Goal: Register for event/course

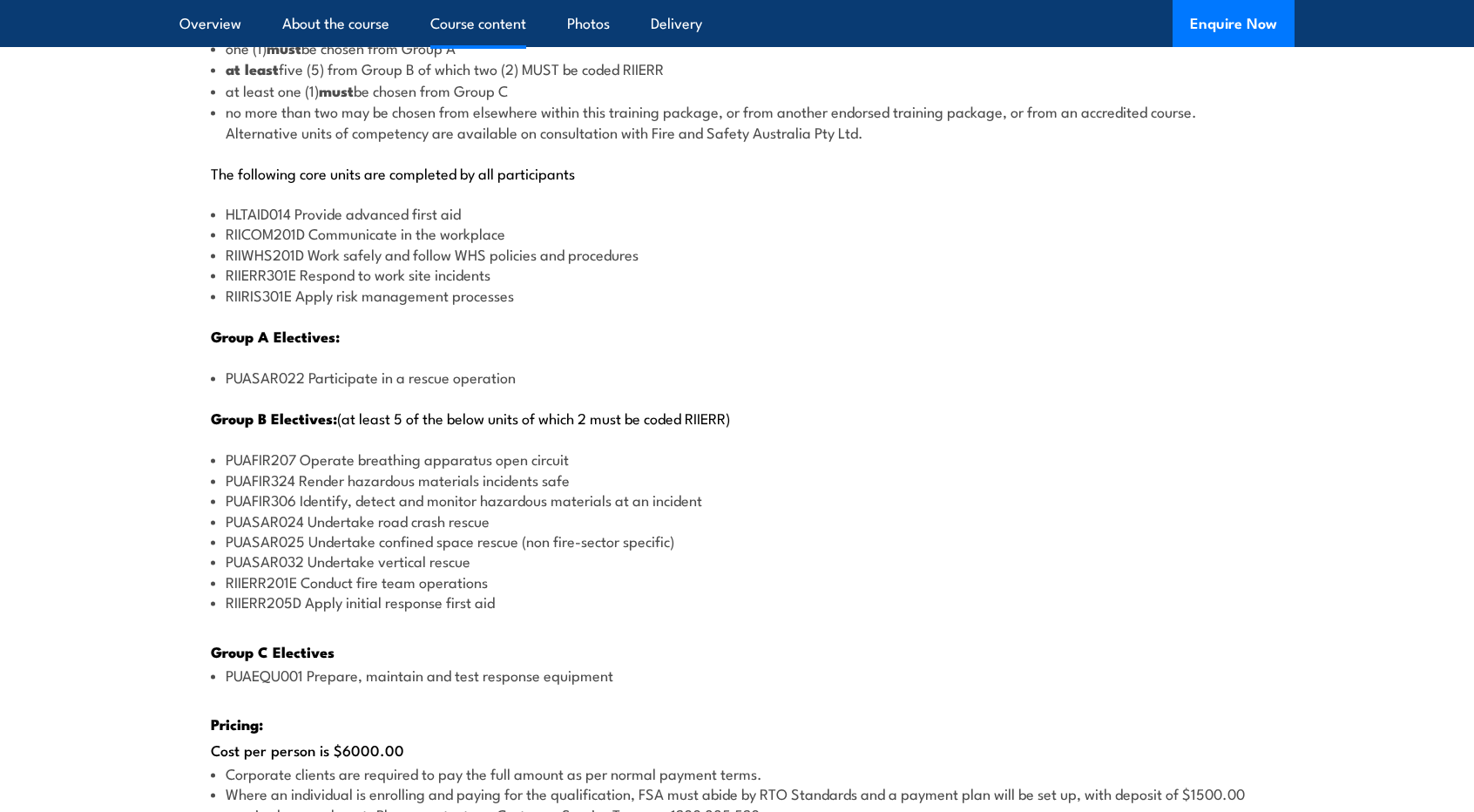
scroll to position [2066, 0]
click at [662, 675] on li "PUAEQU001 Prepare, maintain and test response equipment" at bounding box center [737, 671] width 1053 height 20
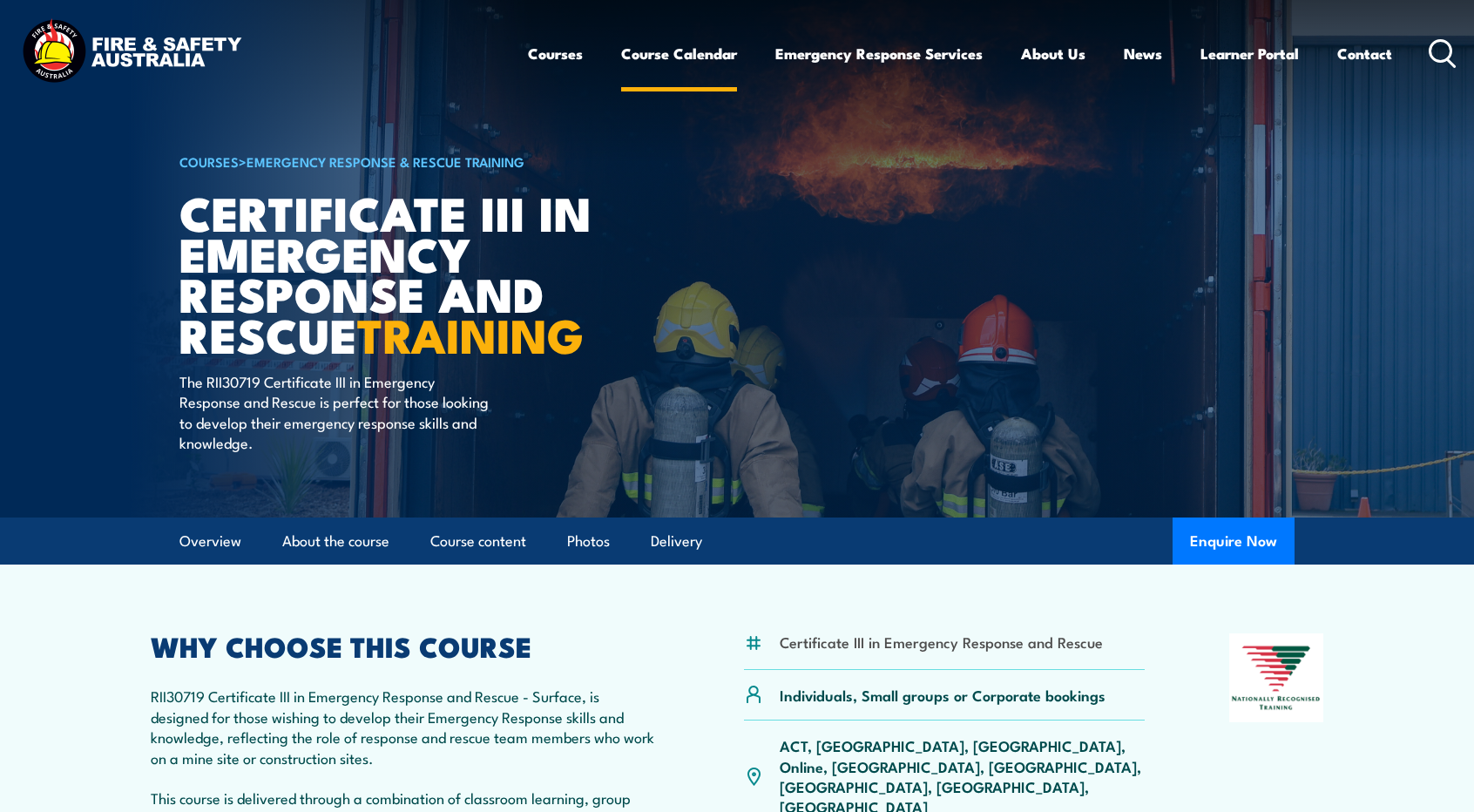
click at [670, 34] on link "Course Calendar" at bounding box center [678, 53] width 115 height 47
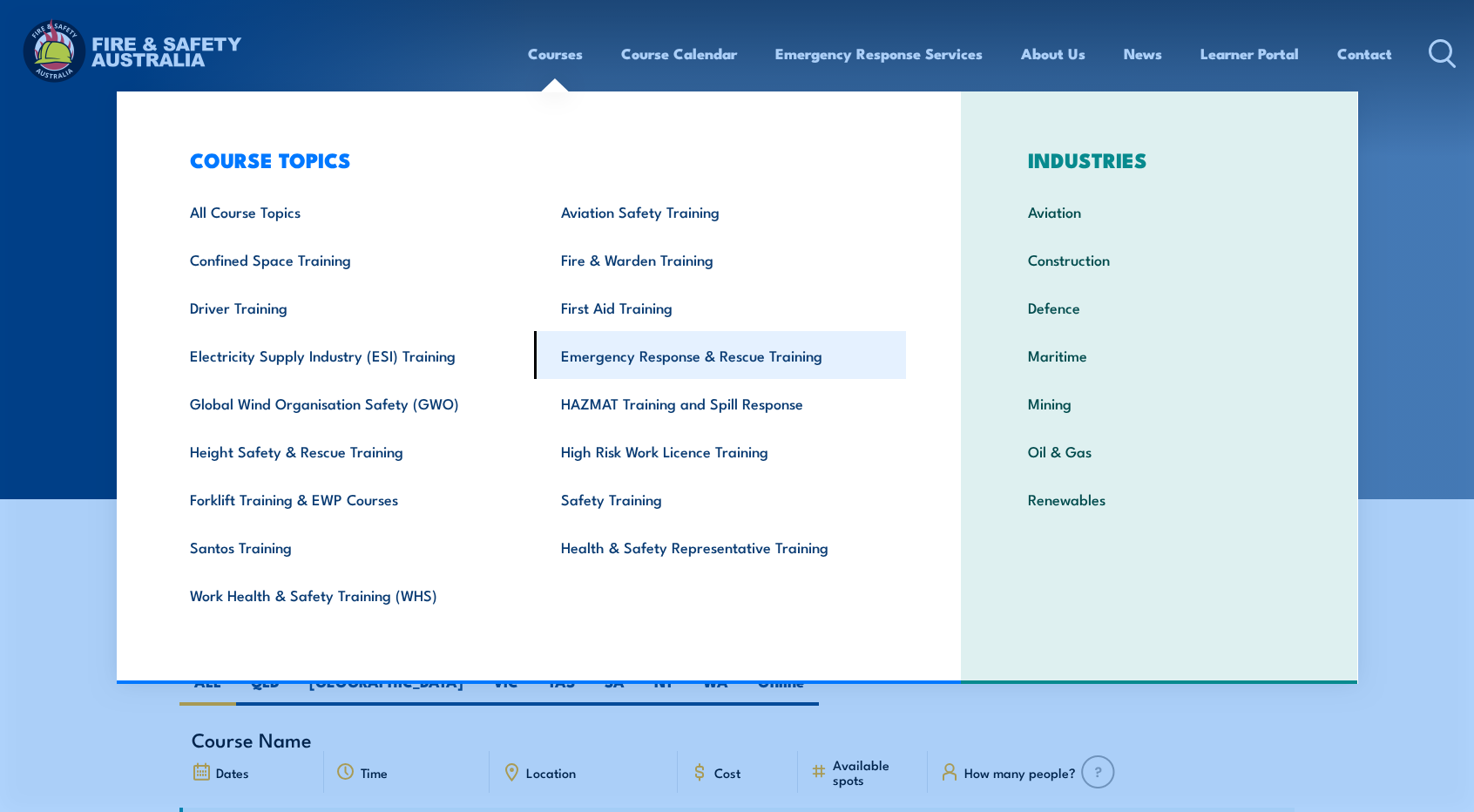
click at [696, 356] on link "Emergency Response & Rescue Training" at bounding box center [719, 354] width 372 height 48
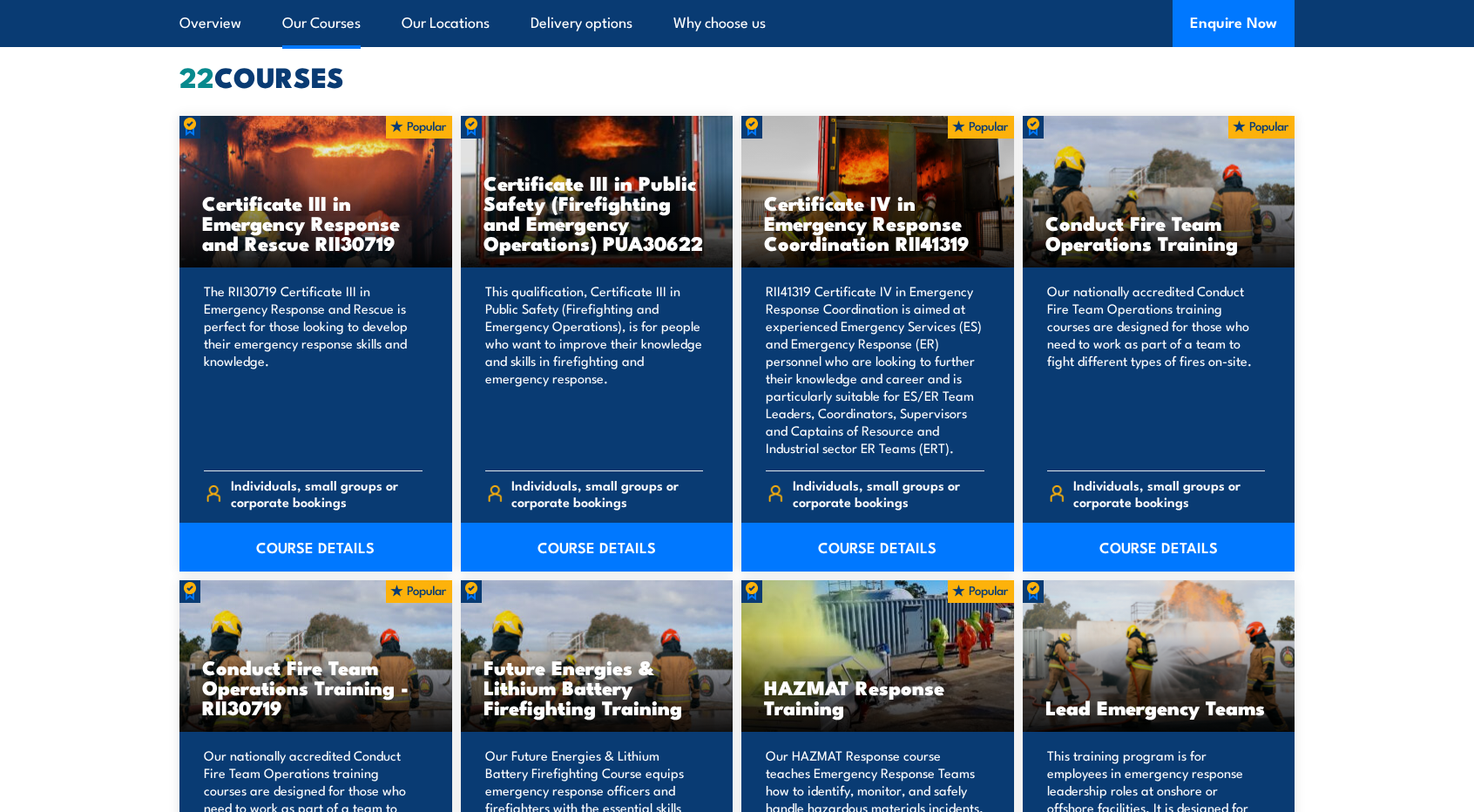
scroll to position [1367, 0]
click at [293, 536] on link "COURSE DETAILS" at bounding box center [315, 546] width 273 height 49
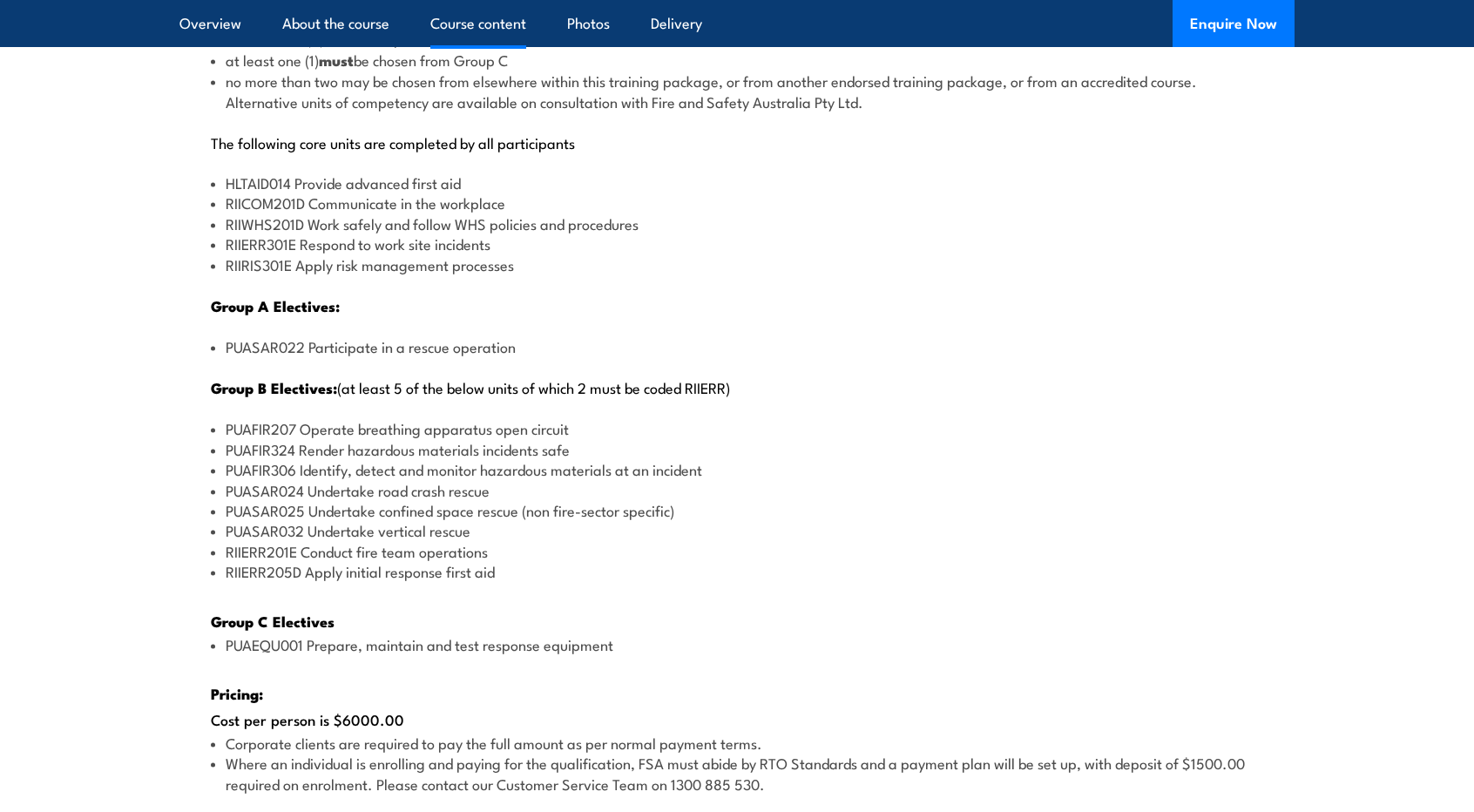
scroll to position [2134, 0]
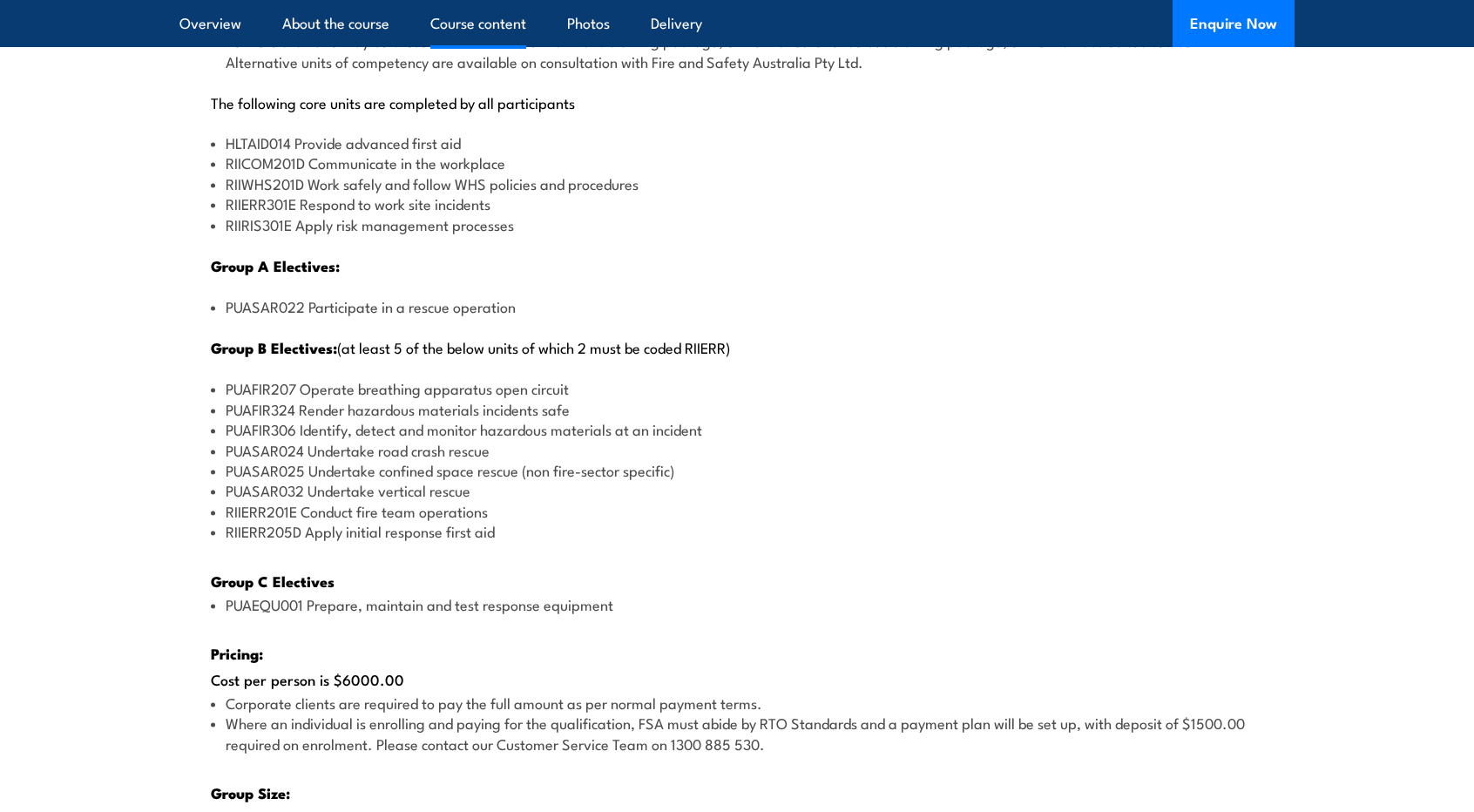
click at [566, 696] on li "Corporate clients are required to pay the full amount as per normal payment ter…" at bounding box center [737, 702] width 1053 height 20
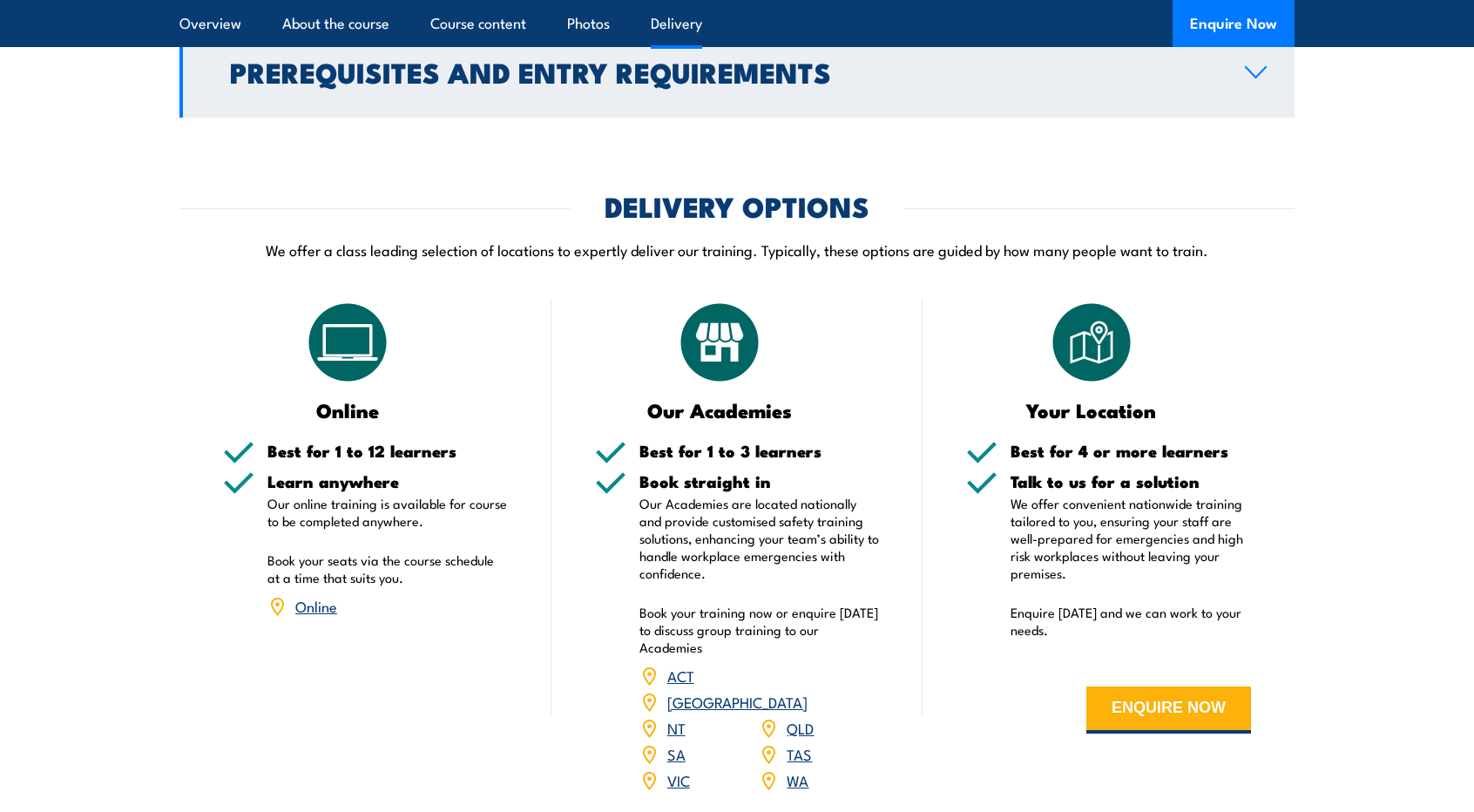
scroll to position [3230, 0]
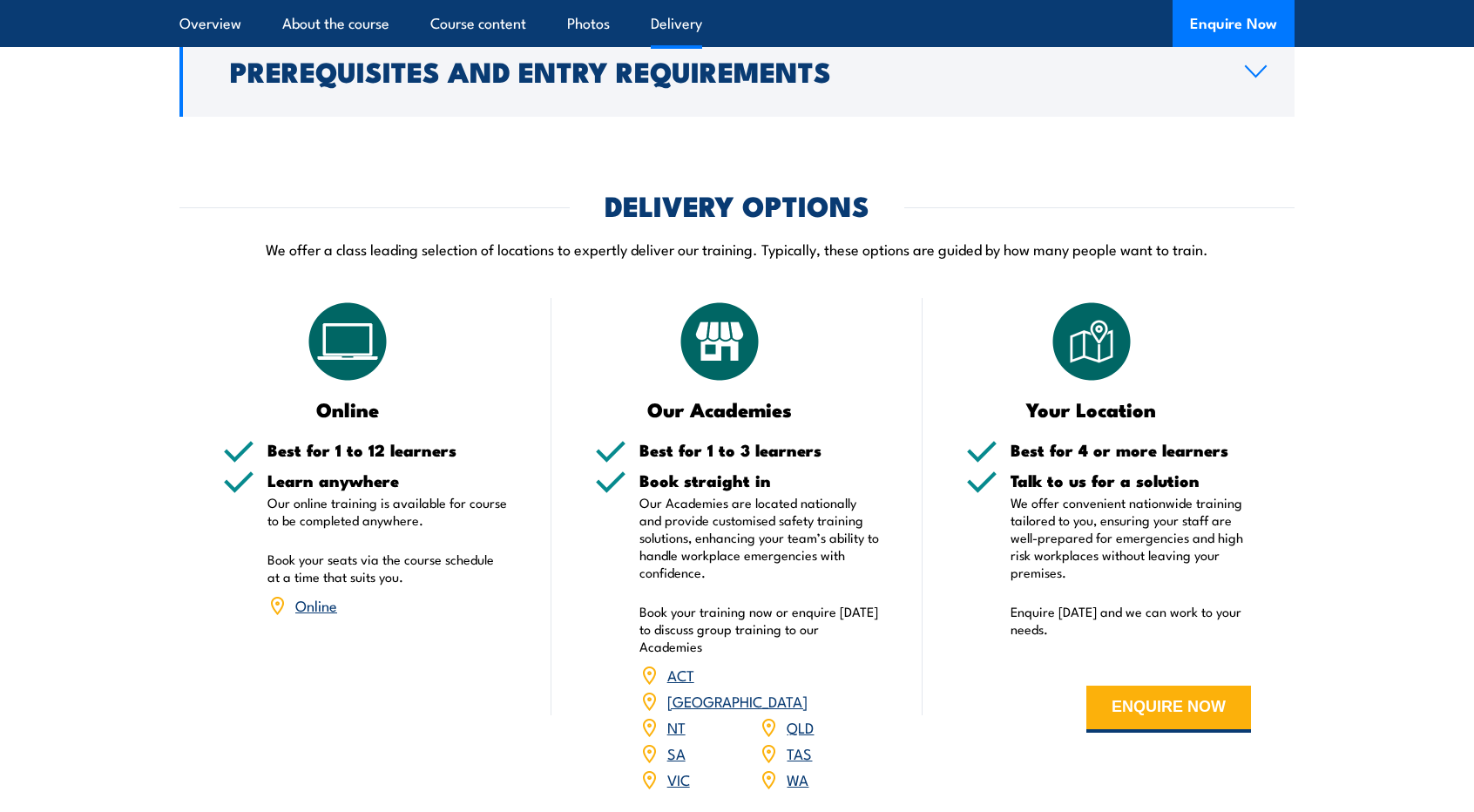
click at [725, 354] on img at bounding box center [720, 341] width 87 height 87
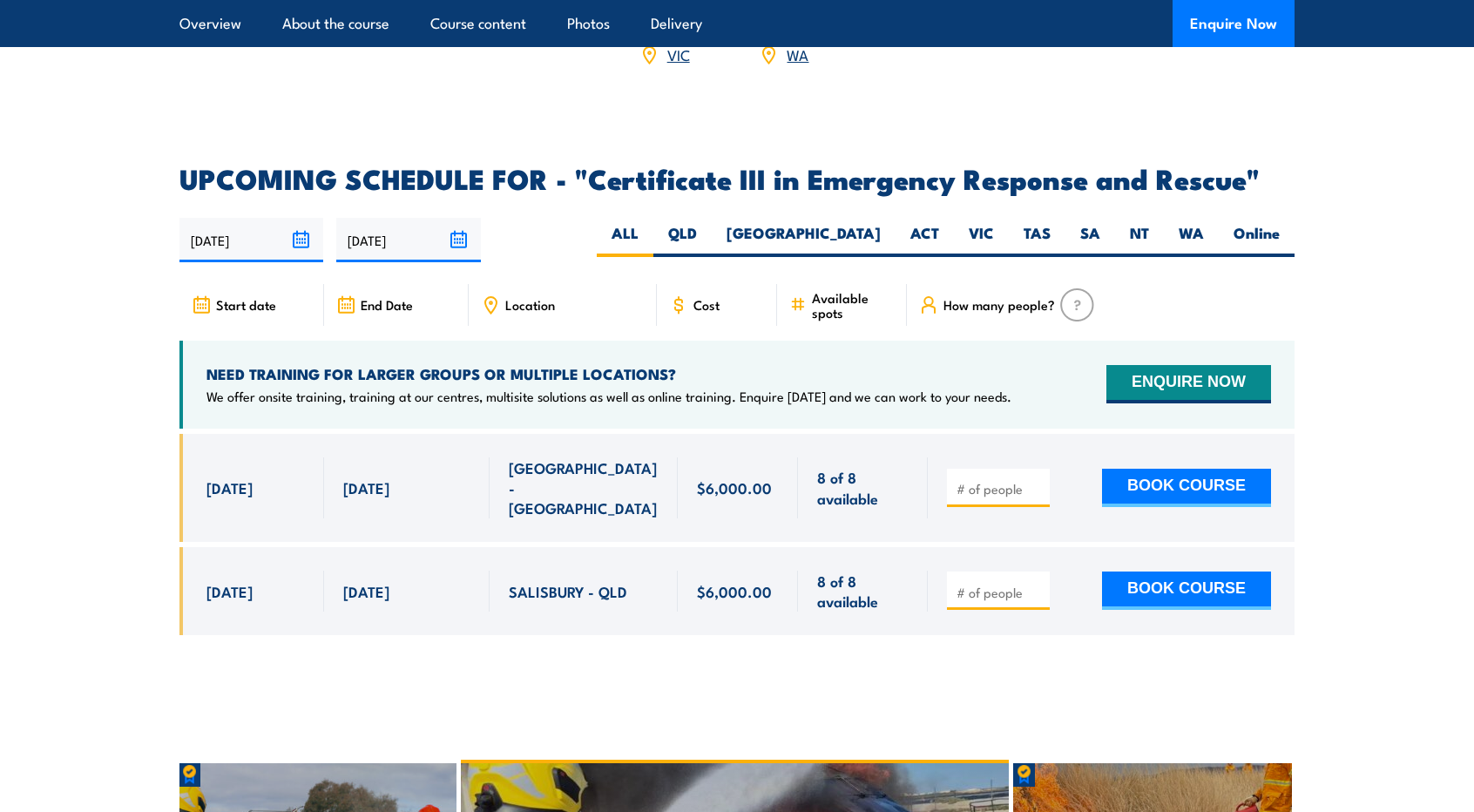
scroll to position [3955, 0]
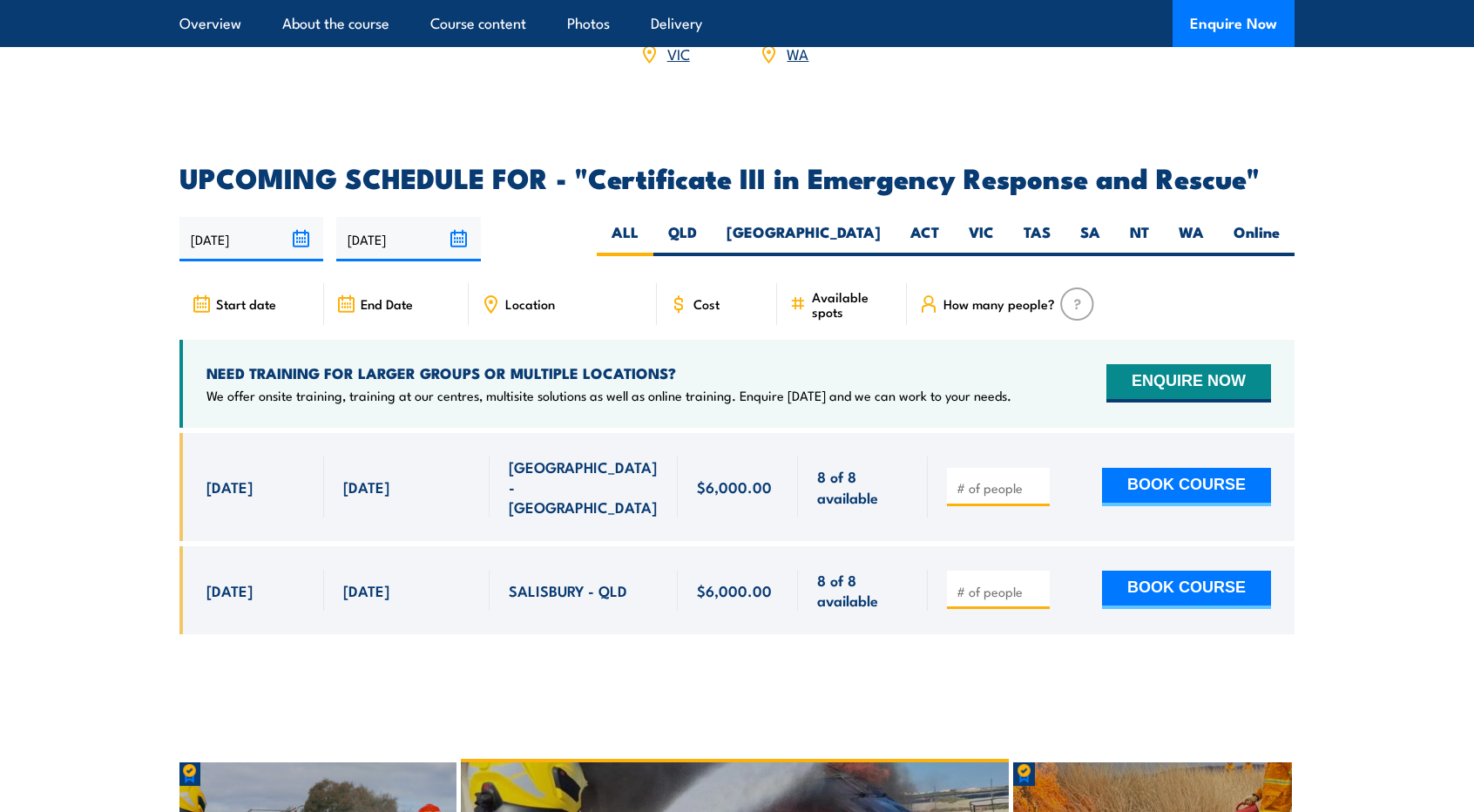
click at [995, 583] on input "number" at bounding box center [1000, 592] width 87 height 17
type input "1"
click at [1041, 592] on div "1" at bounding box center [737, 546] width 1115 height 227
click at [1122, 570] on button "BOOK COURSE" at bounding box center [1187, 590] width 169 height 39
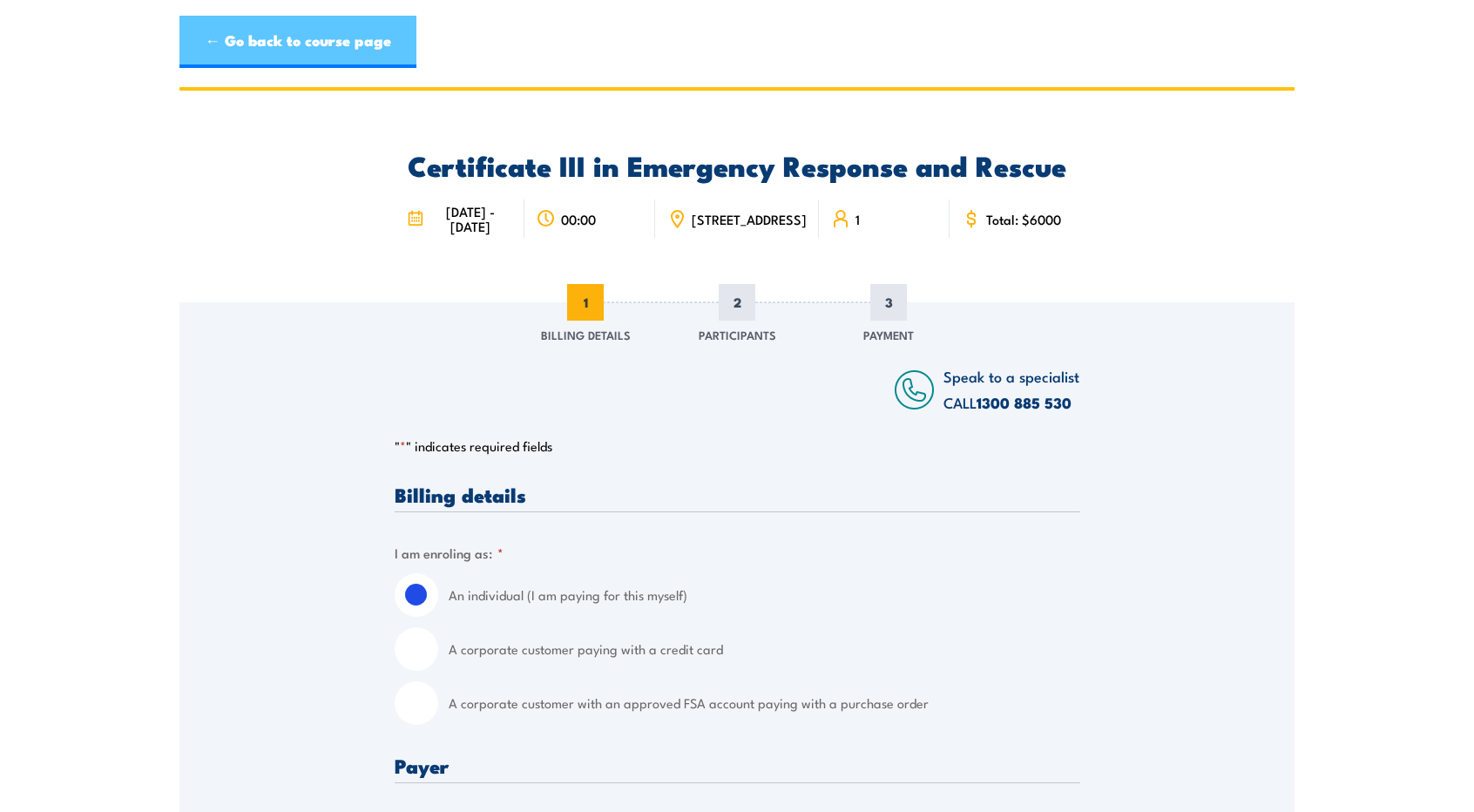
click at [319, 36] on link "← Go back to course page" at bounding box center [298, 42] width 237 height 52
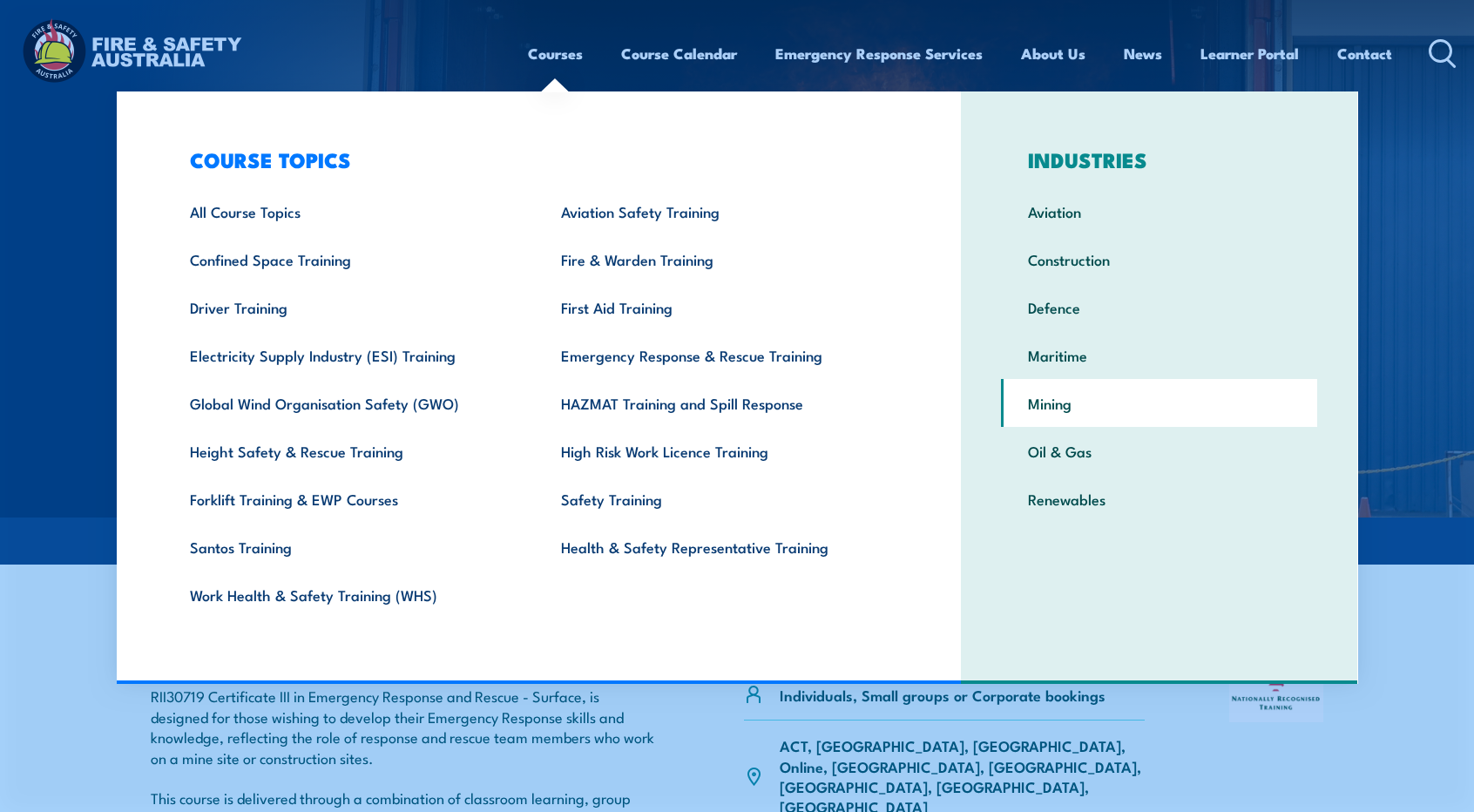
click at [1099, 397] on link "Mining" at bounding box center [1160, 403] width 316 height 48
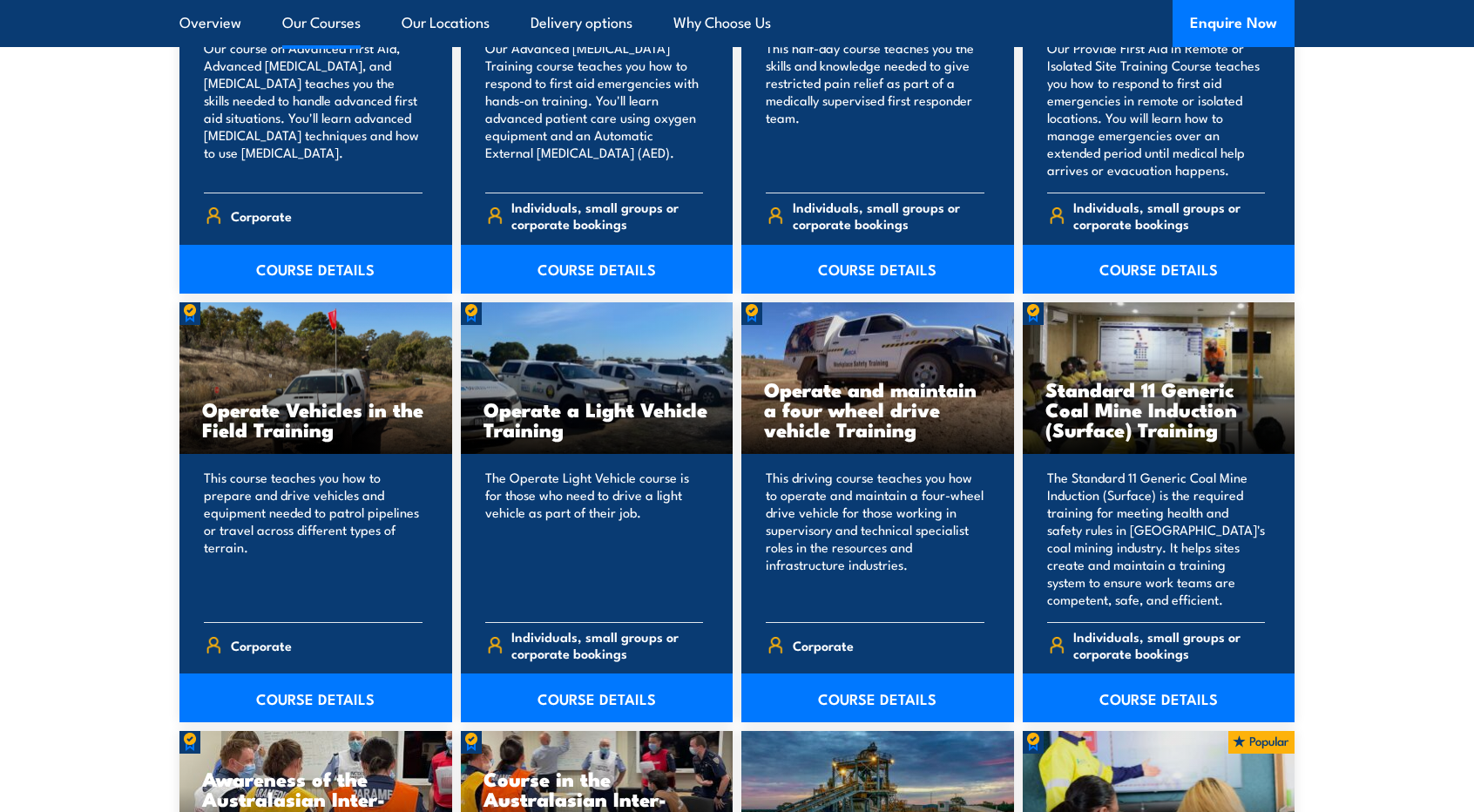
scroll to position [7083, 0]
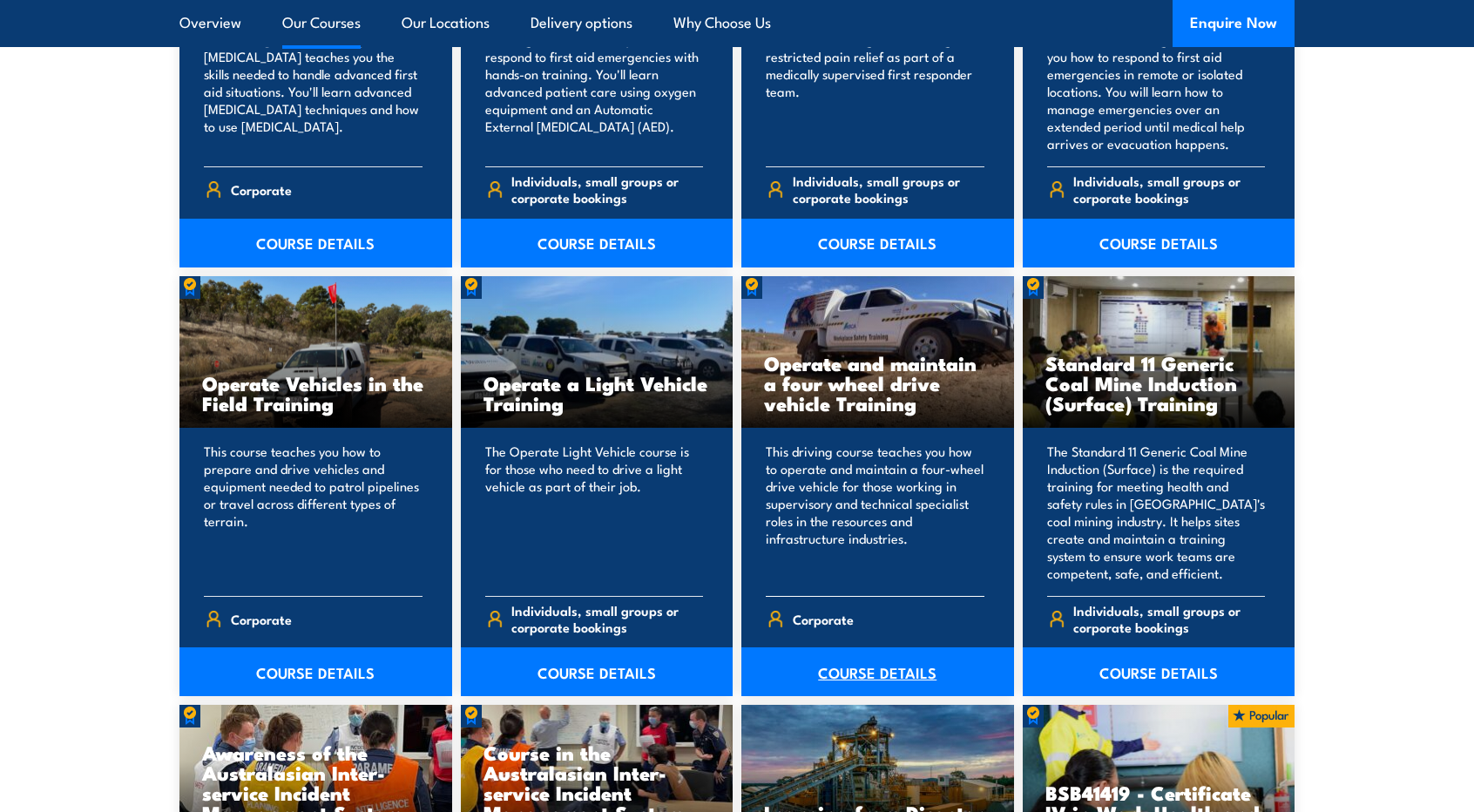
click at [843, 652] on link "COURSE DETAILS" at bounding box center [877, 671] width 273 height 49
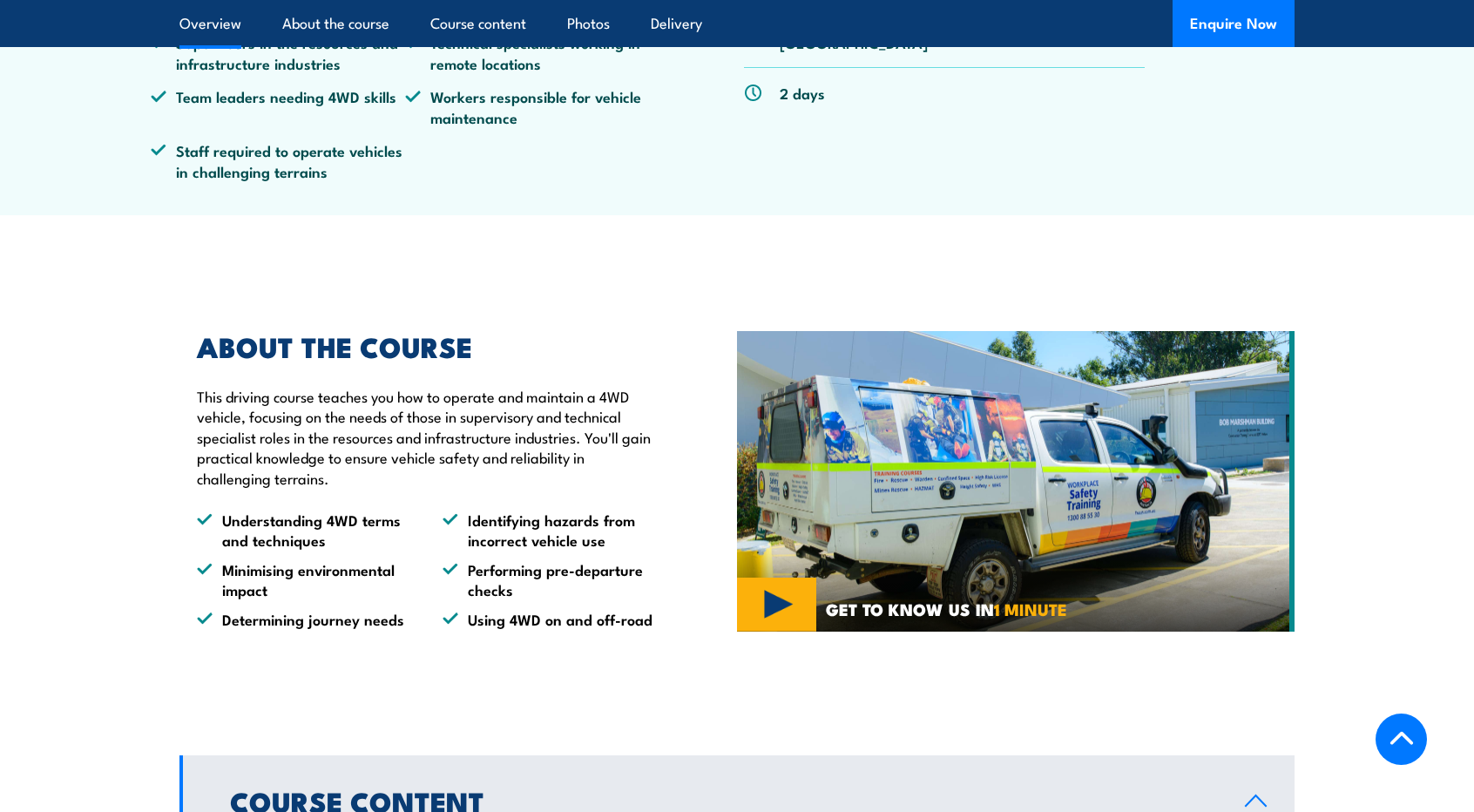
scroll to position [867, 0]
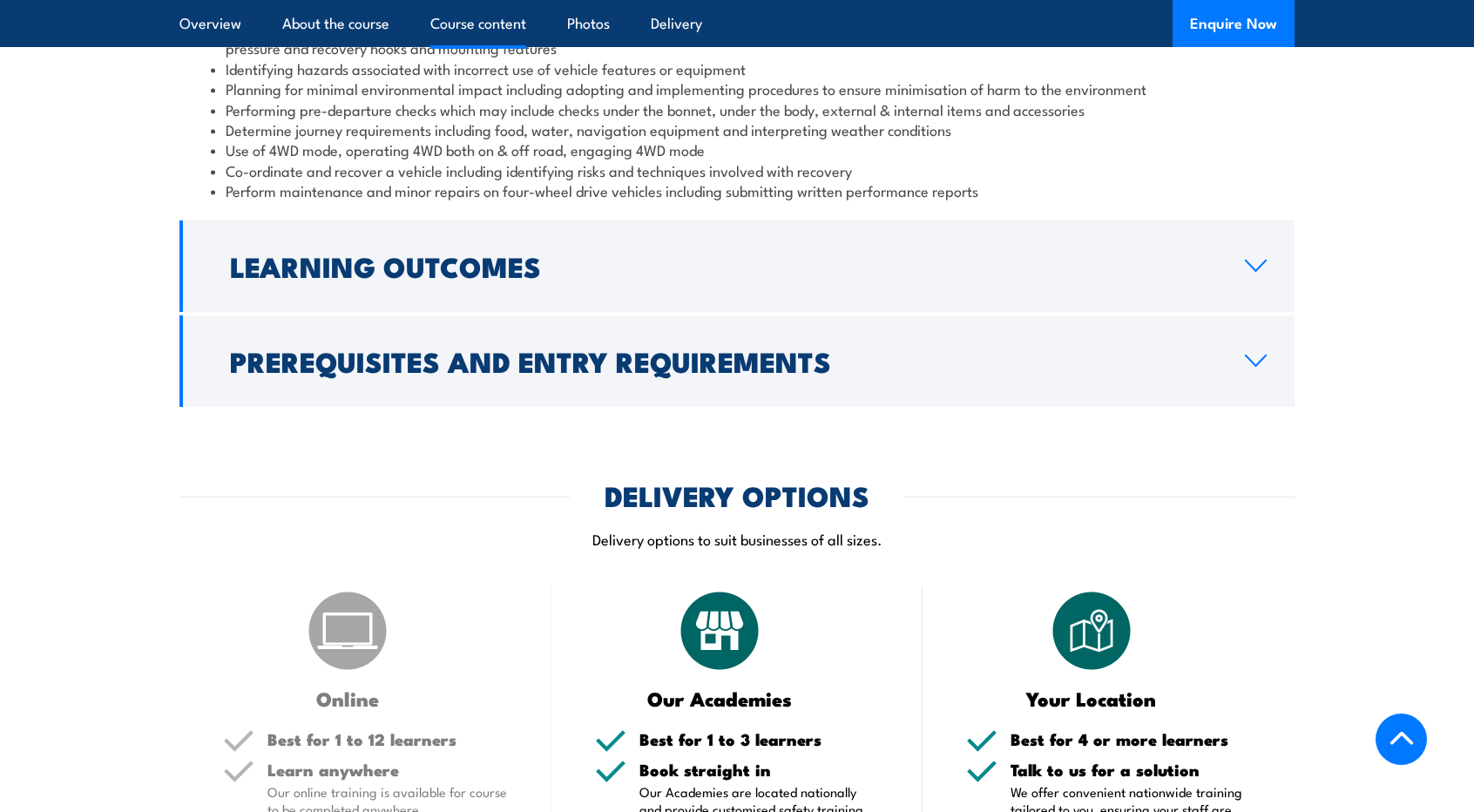
click at [551, 477] on div "COURSES > Driver Training Operate and Maintain a Four Wheel Drive Vehicle TRAIN…" at bounding box center [737, 318] width 1474 height 4019
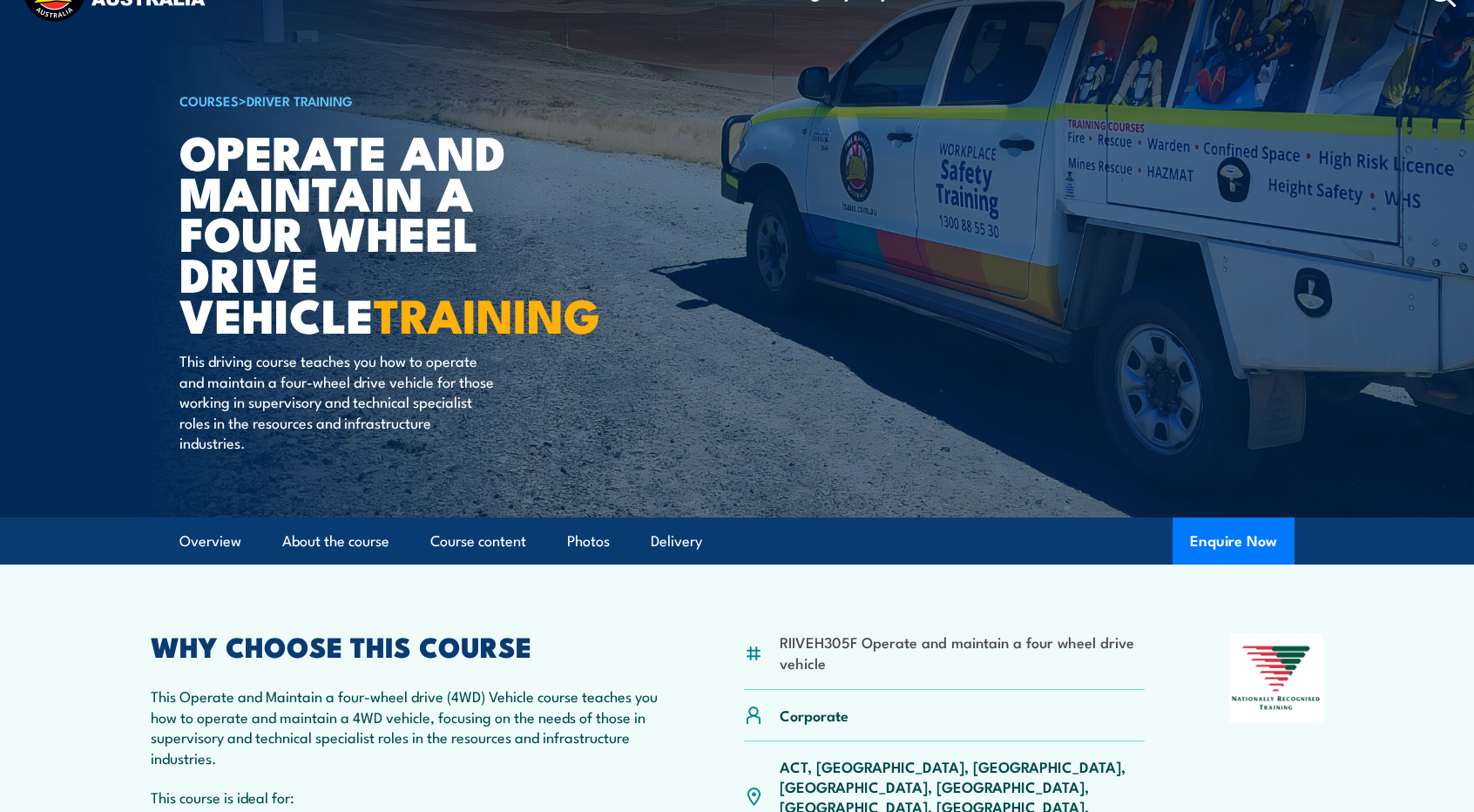
scroll to position [0, 0]
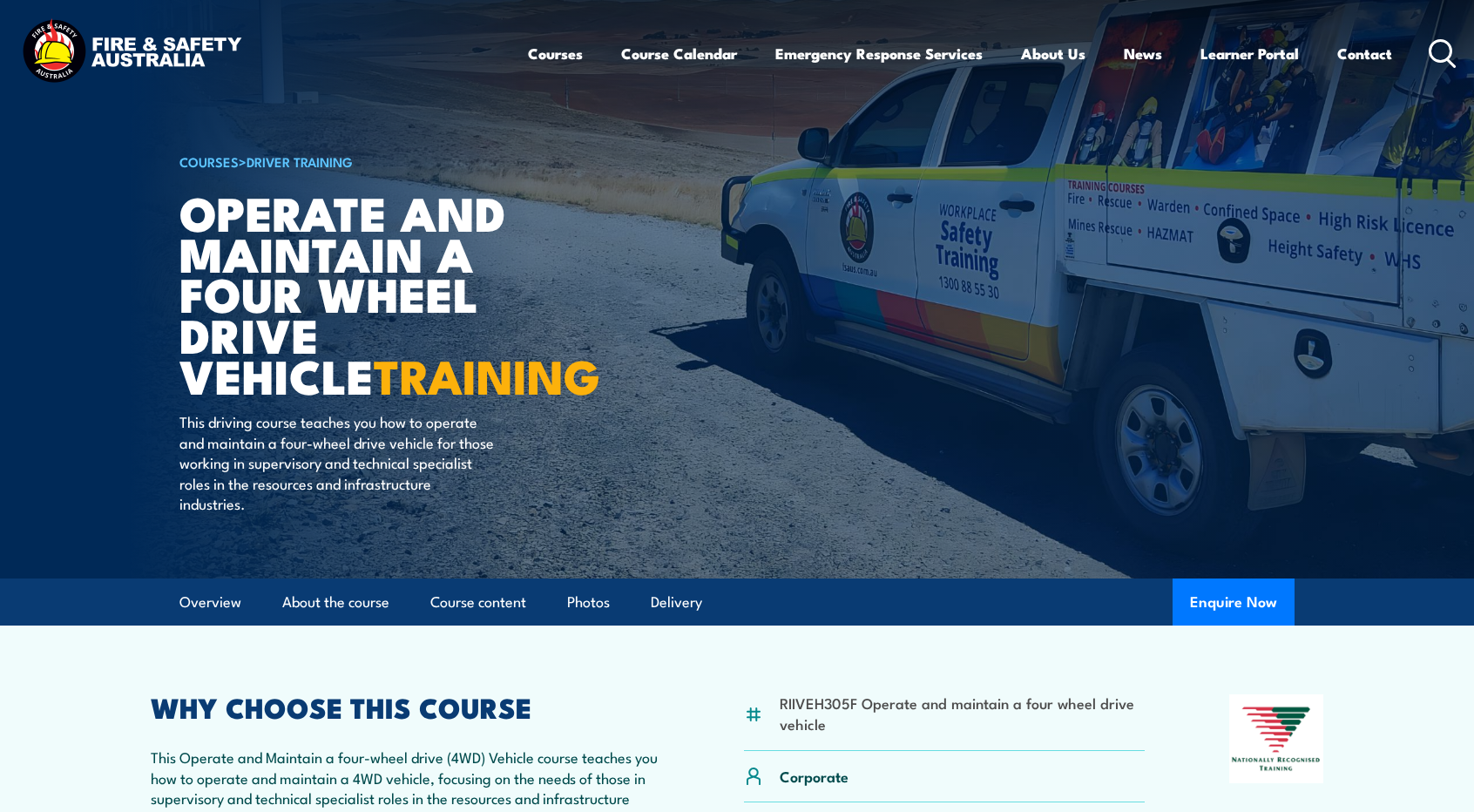
click at [1443, 51] on icon at bounding box center [1442, 53] width 28 height 29
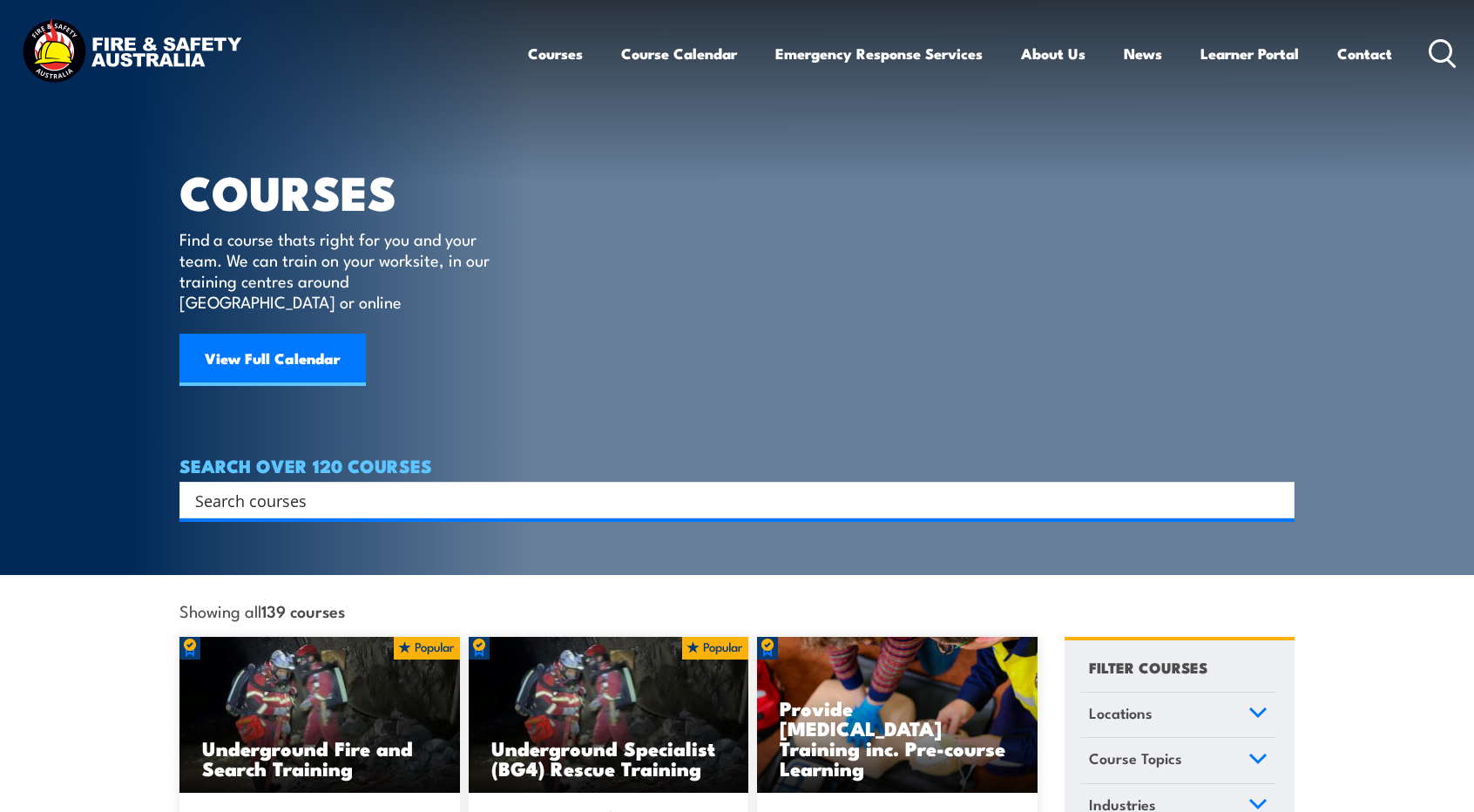
click at [752, 487] on input "Search input" at bounding box center [726, 500] width 1062 height 26
paste input "RII30719"
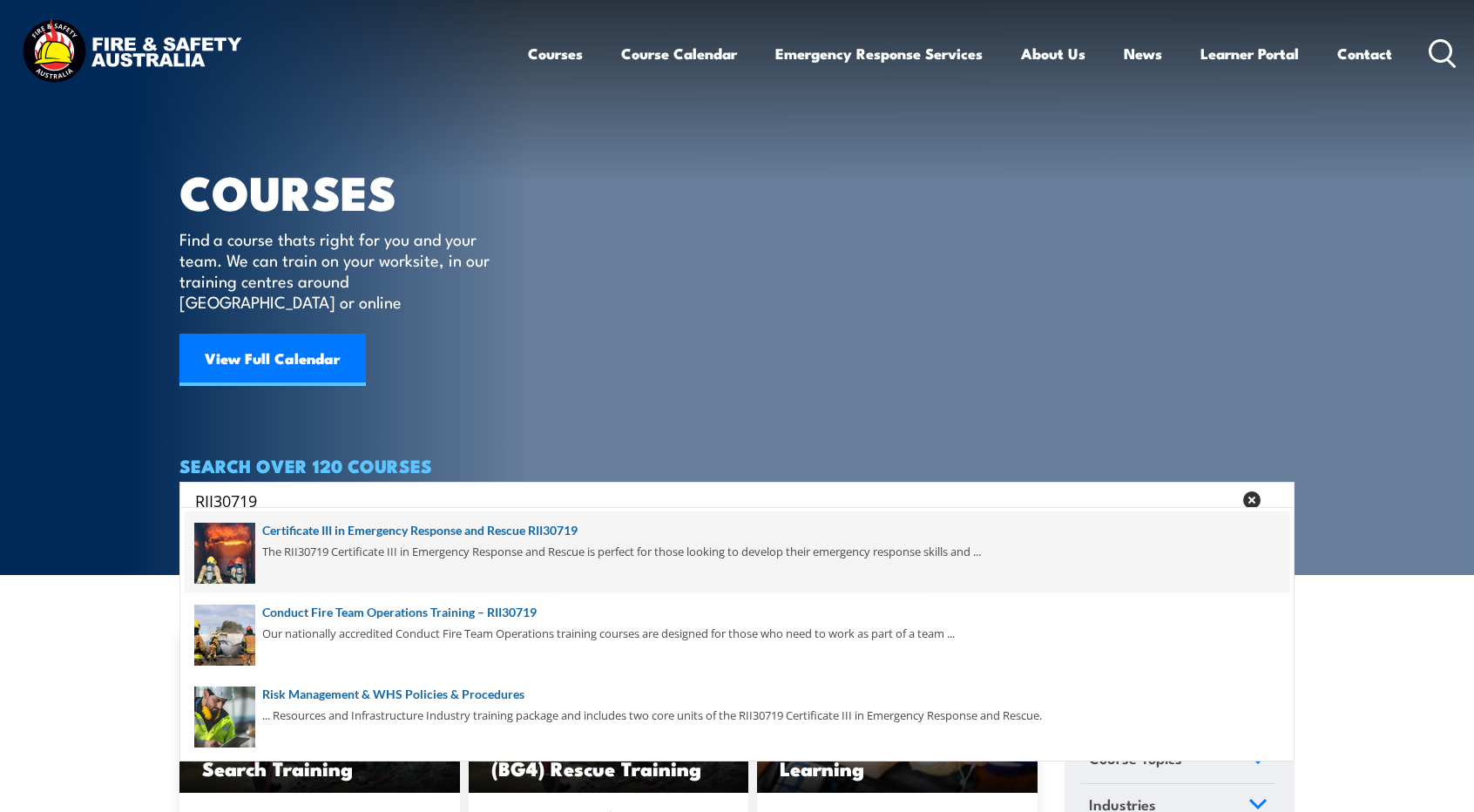
type input "RII30719"
click at [412, 521] on span at bounding box center [737, 552] width 1104 height 81
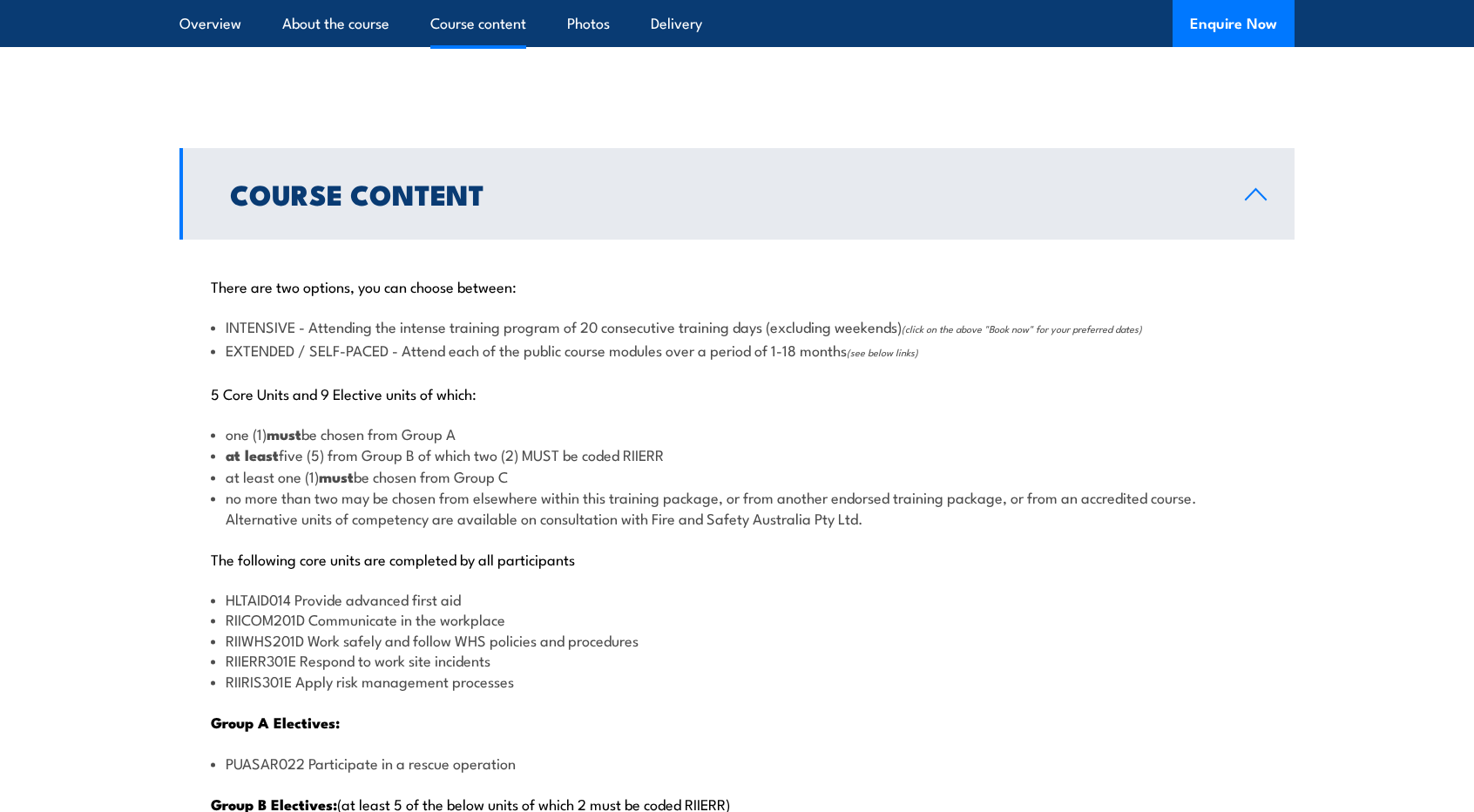
scroll to position [1680, 0]
click at [771, 678] on li "RIIRIS301E Apply risk management processes" at bounding box center [737, 678] width 1053 height 20
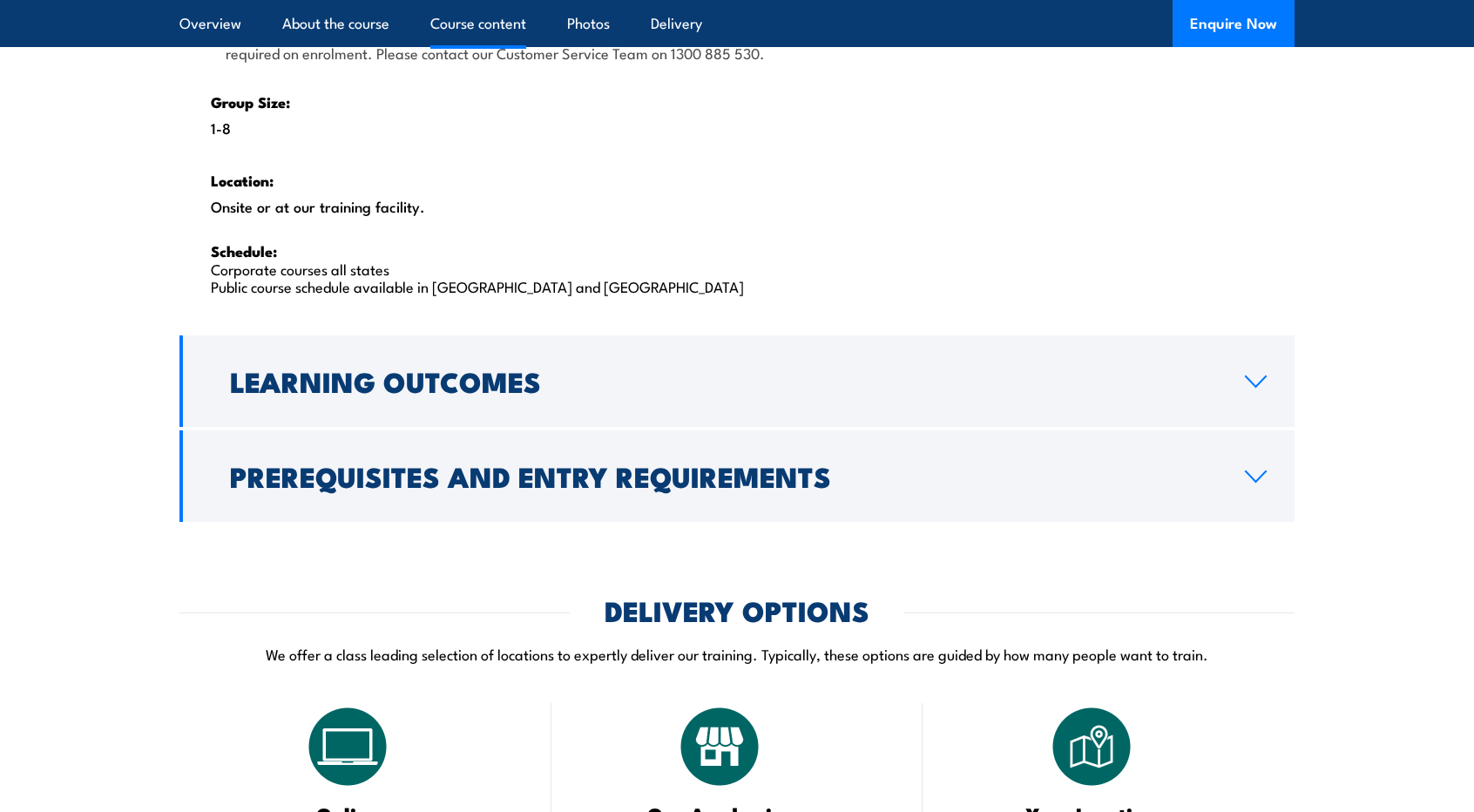
scroll to position [2826, 0]
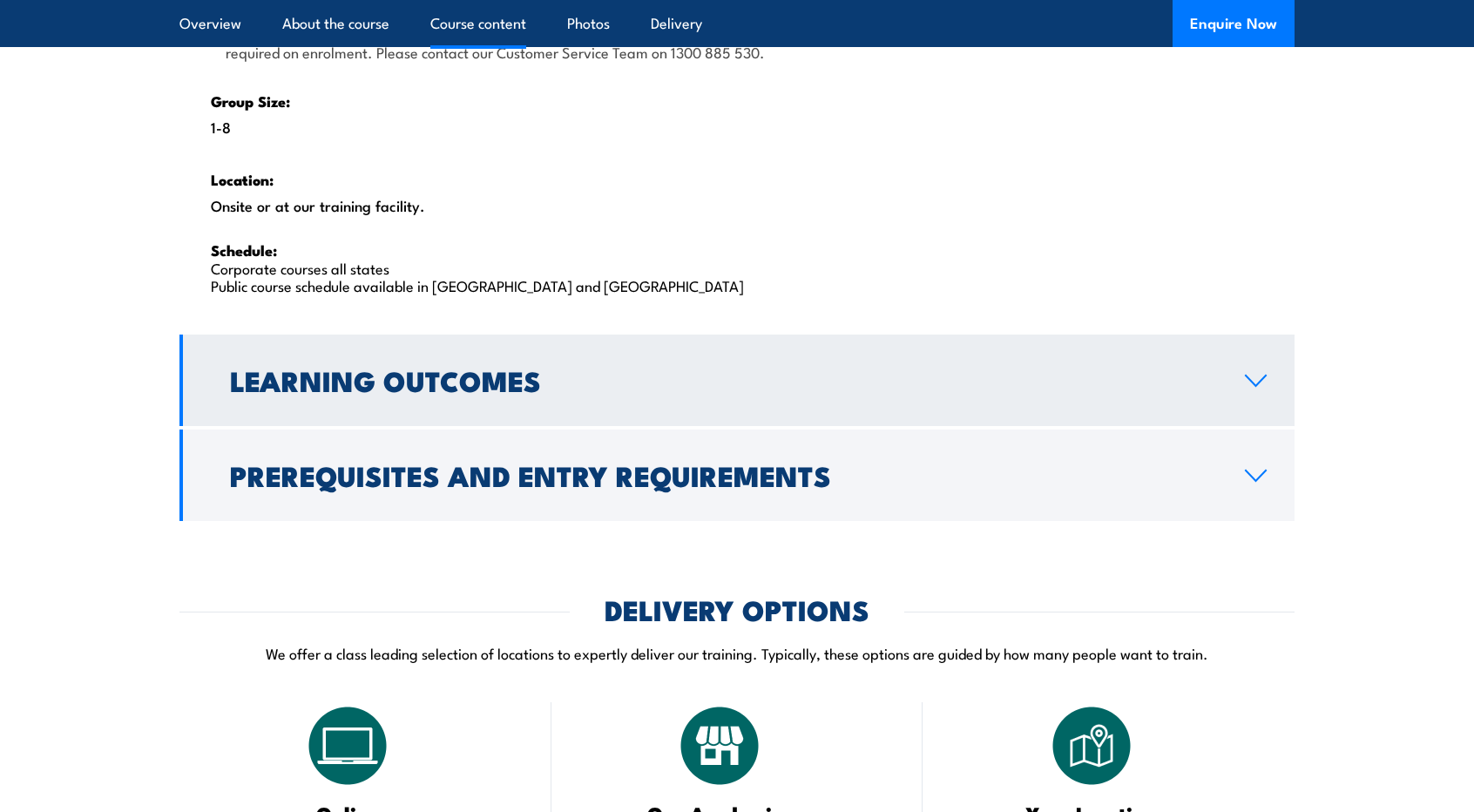
click at [847, 372] on h2 "Learning Outcomes" at bounding box center [723, 379] width 987 height 24
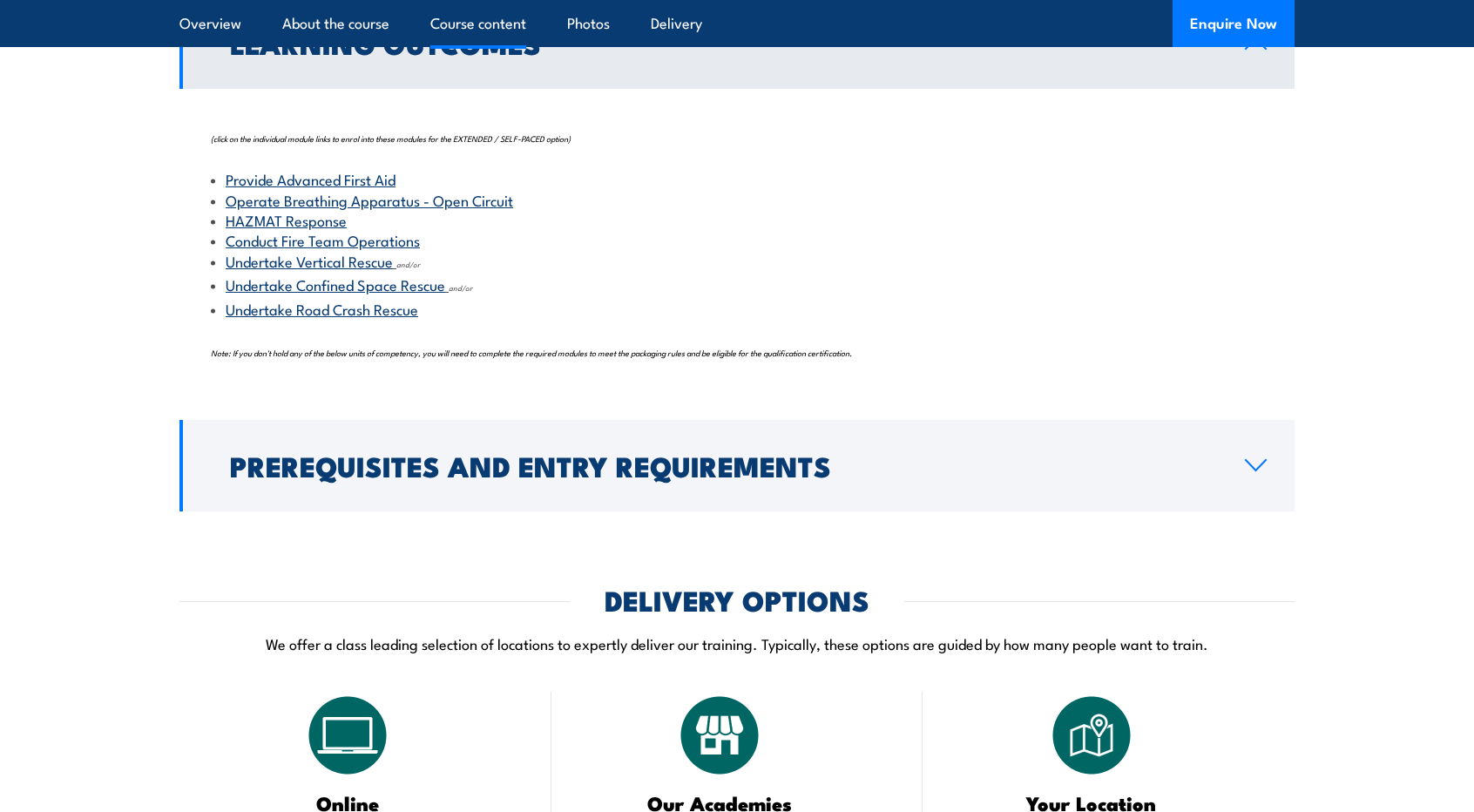
scroll to position [1922, 0]
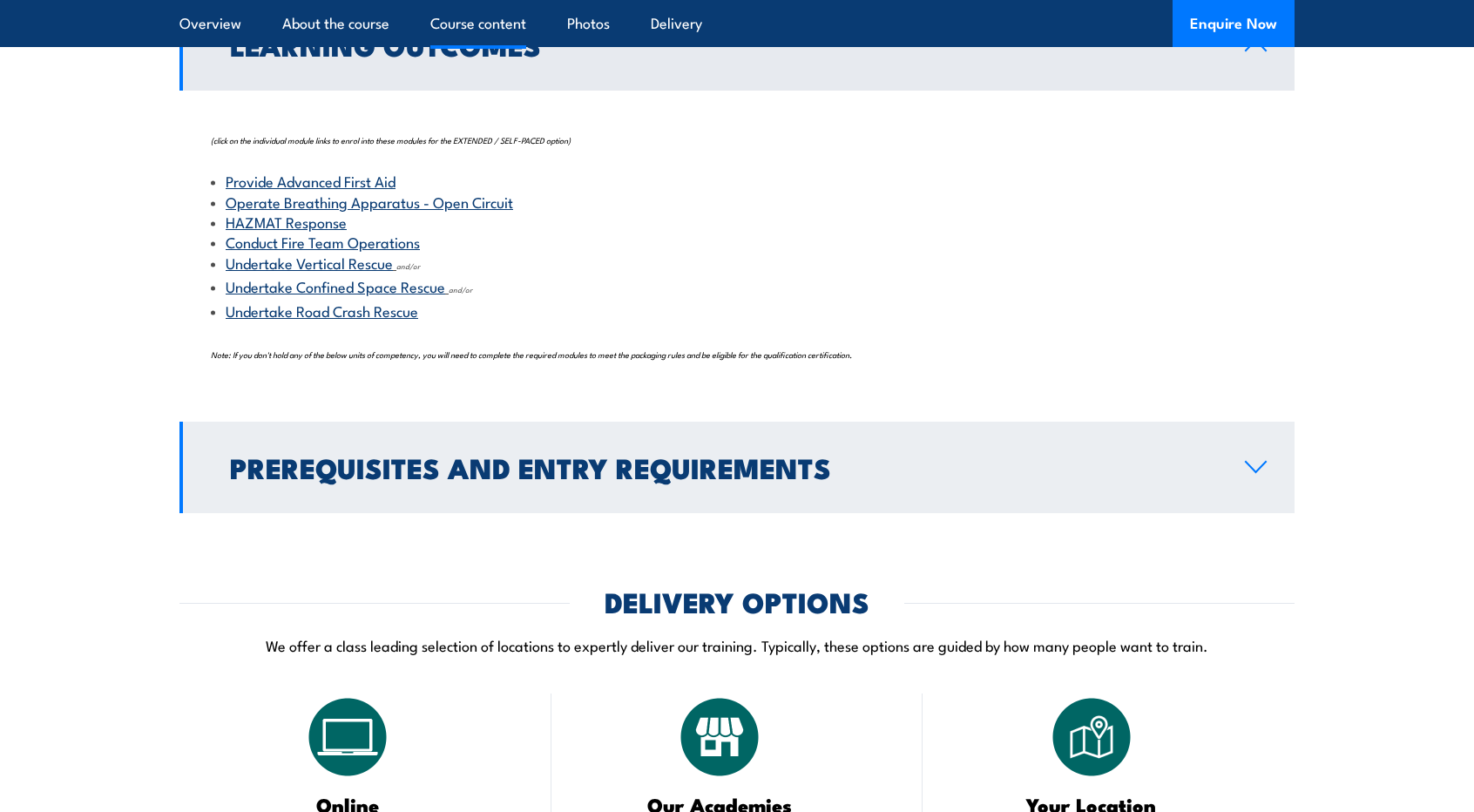
click at [924, 435] on link "Prerequisites and Entry Requirements" at bounding box center [737, 468] width 1115 height 91
